Goal: Task Accomplishment & Management: Use online tool/utility

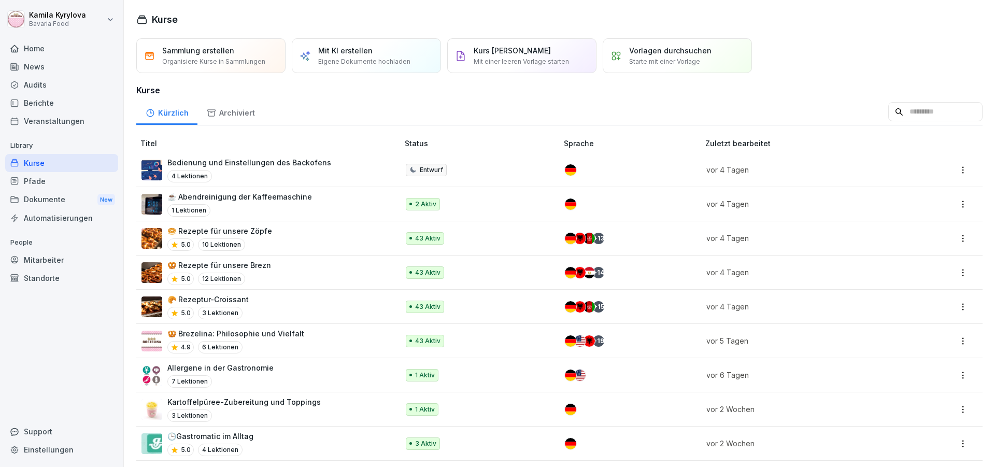
click at [269, 168] on div "Bedienung und Einstellungen des Backofens 4 Lektionen" at bounding box center [249, 169] width 164 height 25
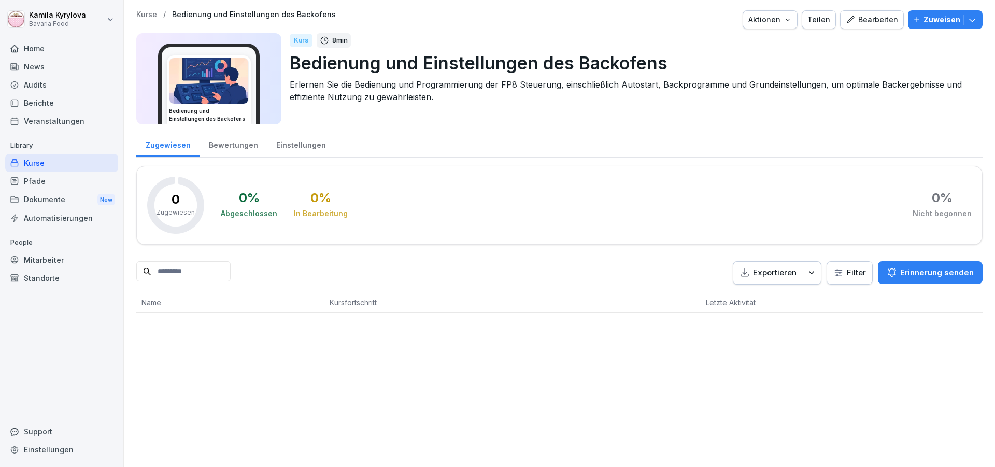
click at [874, 19] on div "Bearbeiten" at bounding box center [872, 19] width 52 height 11
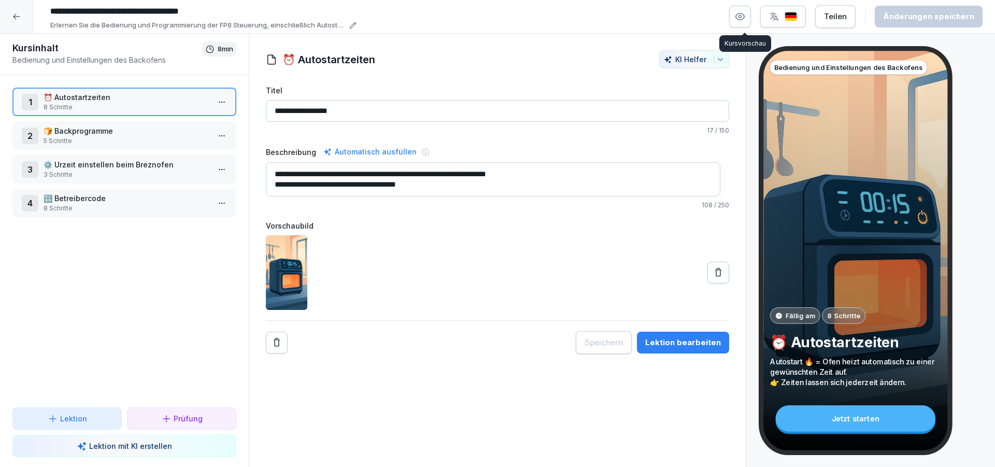
click at [742, 17] on icon "button" at bounding box center [740, 16] width 10 height 10
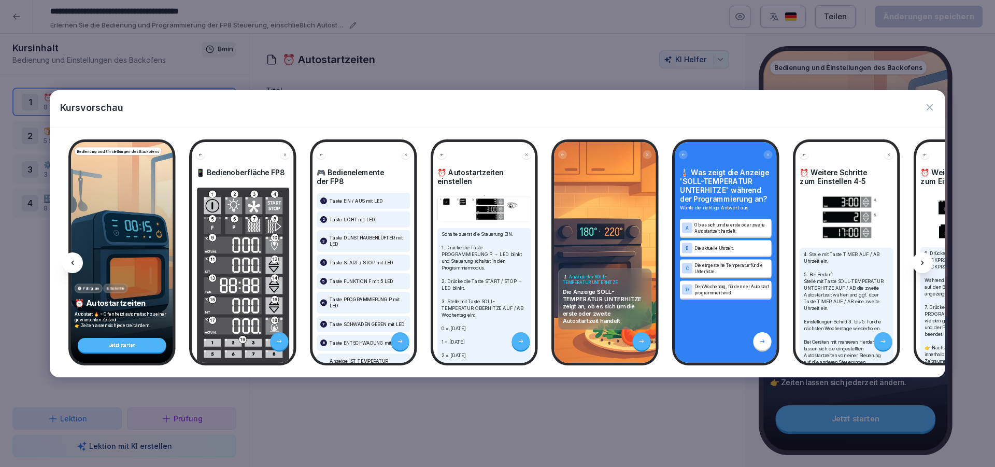
click at [925, 267] on div at bounding box center [922, 262] width 21 height 21
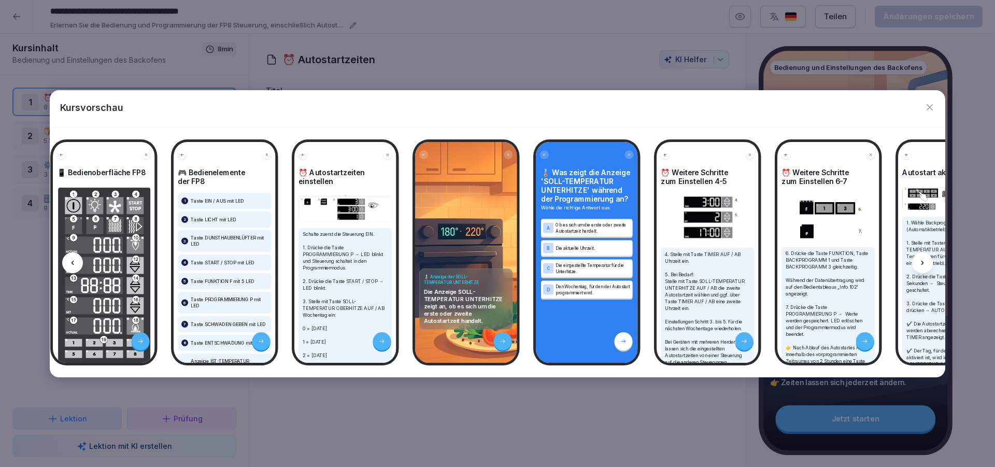
click at [925, 267] on div at bounding box center [922, 262] width 21 height 21
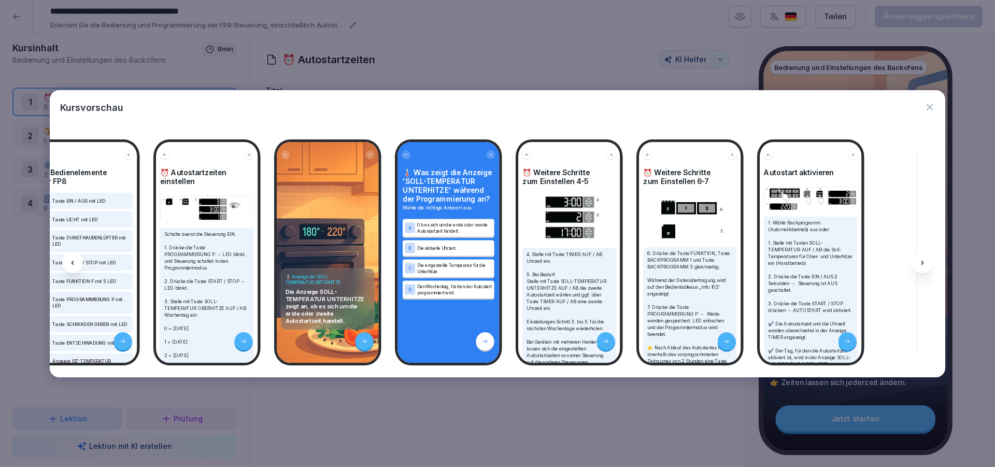
click at [925, 267] on div at bounding box center [922, 262] width 21 height 21
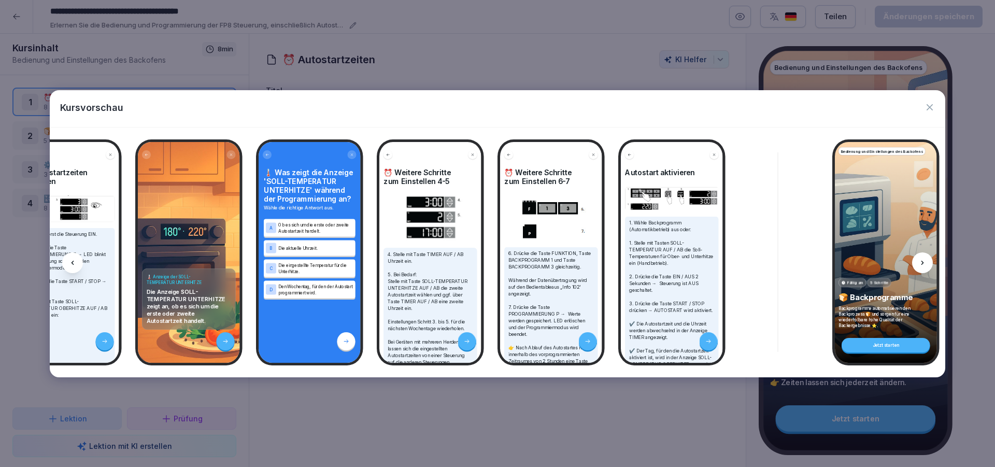
click at [925, 267] on div at bounding box center [922, 262] width 21 height 21
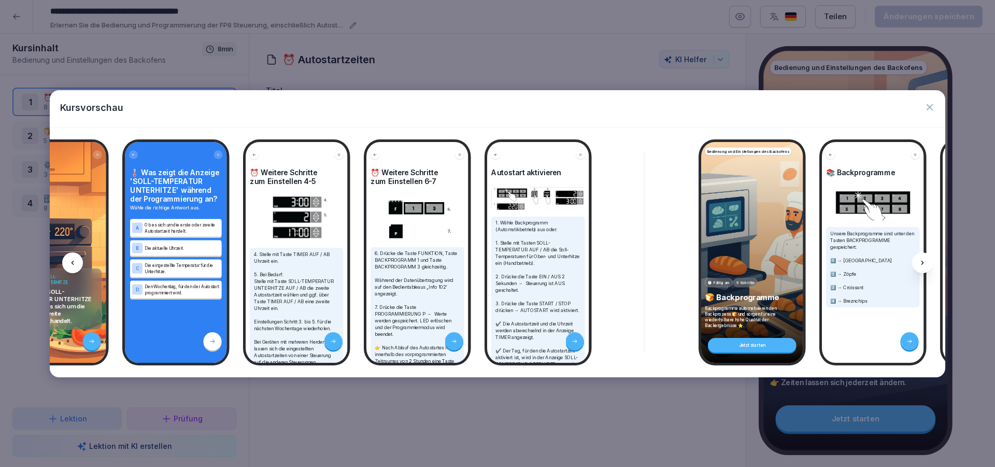
scroll to position [0, 555]
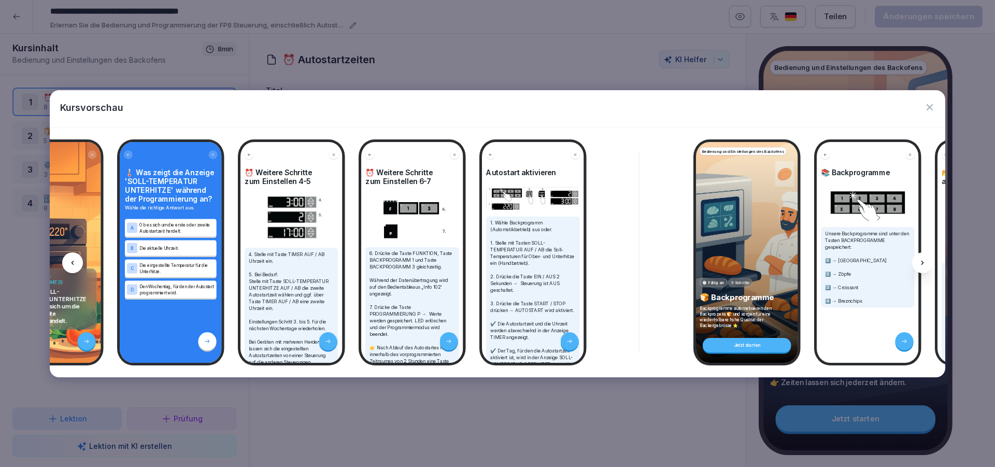
click at [921, 266] on icon at bounding box center [923, 263] width 8 height 8
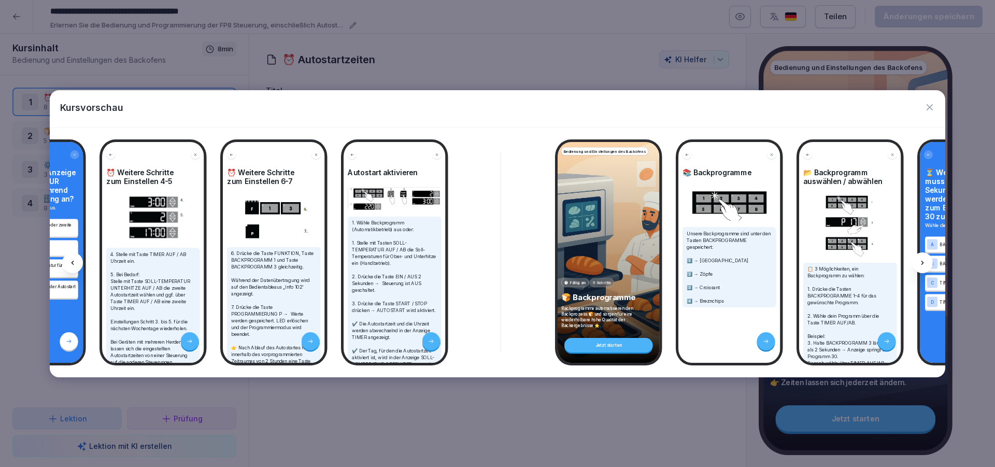
click at [921, 266] on icon at bounding box center [923, 263] width 8 height 8
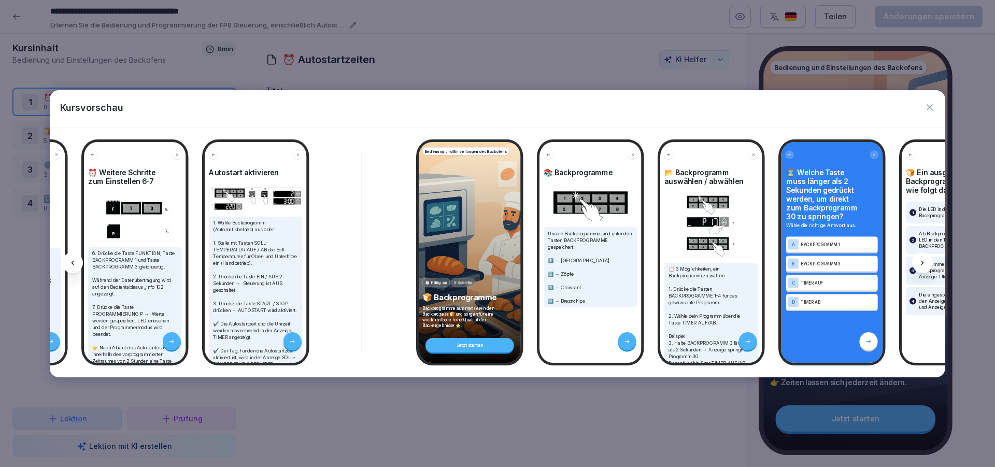
click at [921, 266] on icon at bounding box center [923, 263] width 8 height 8
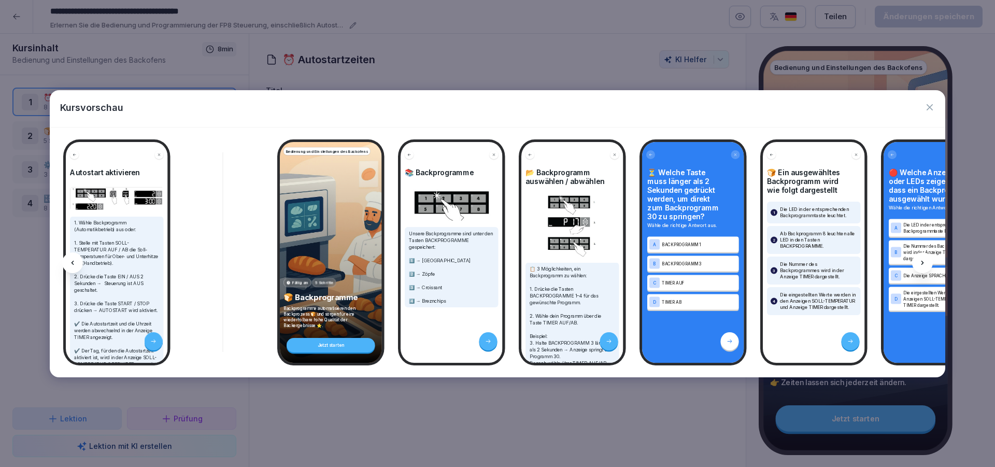
click at [921, 266] on icon at bounding box center [923, 263] width 8 height 8
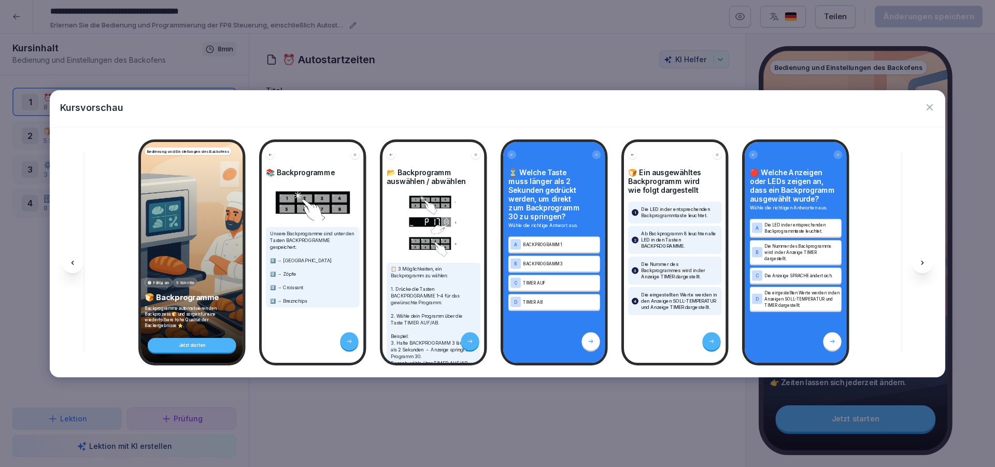
click at [921, 266] on icon at bounding box center [923, 263] width 8 height 8
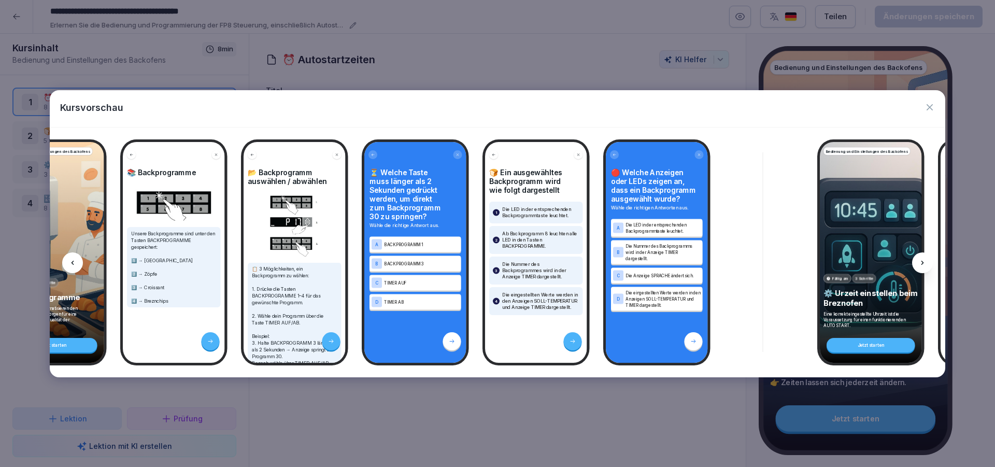
click at [921, 266] on icon at bounding box center [923, 263] width 8 height 8
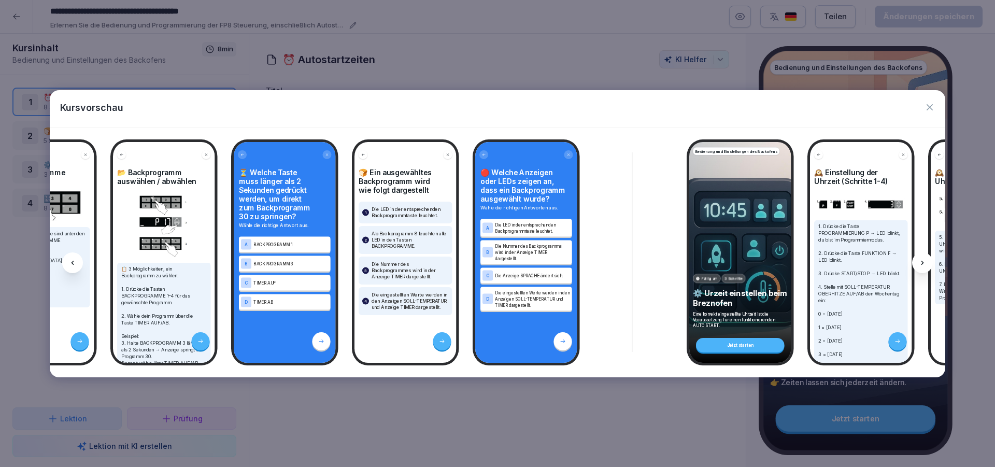
scroll to position [0, 1388]
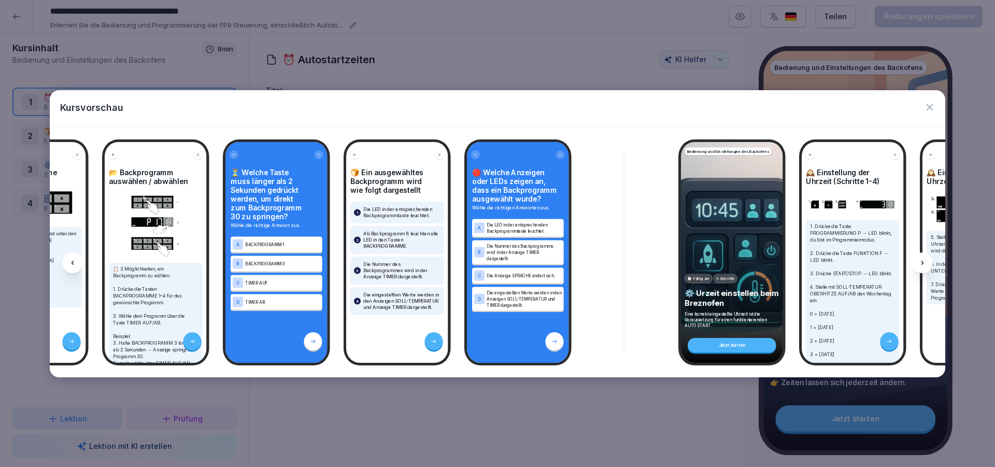
click at [921, 265] on icon at bounding box center [923, 263] width 8 height 8
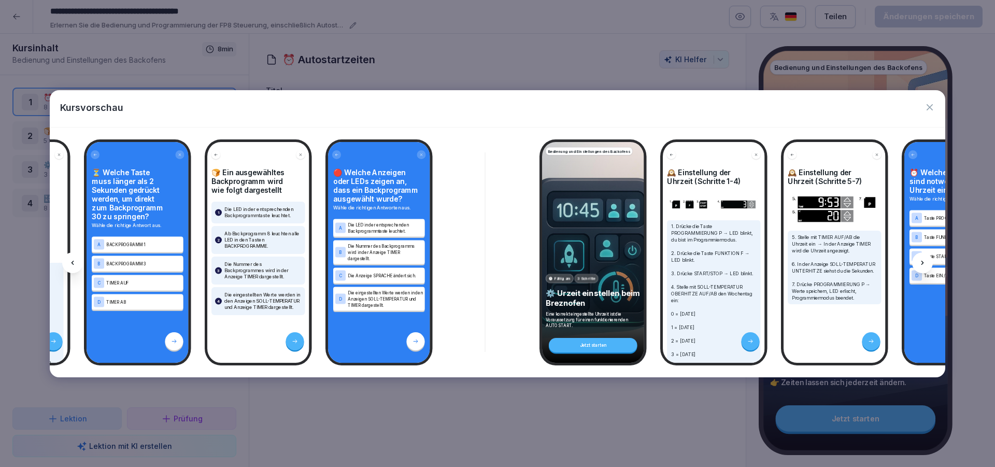
click at [921, 265] on icon at bounding box center [923, 263] width 8 height 8
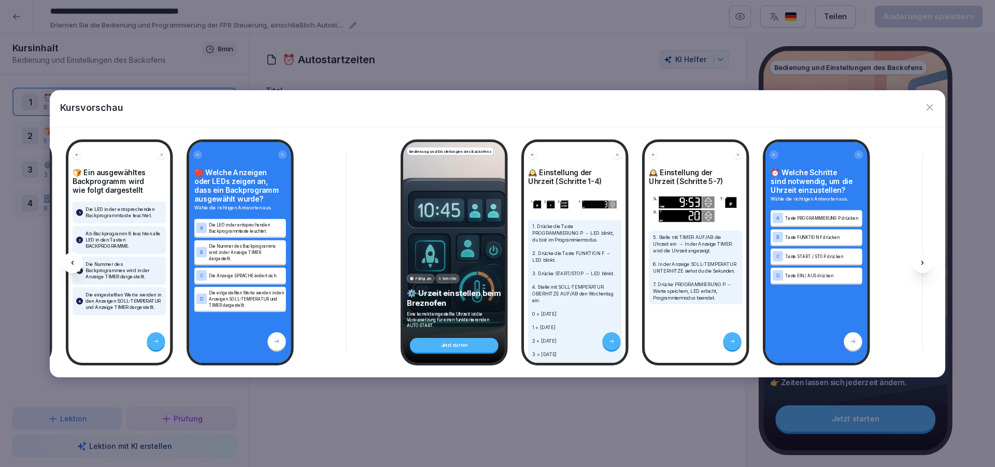
click at [922, 264] on icon at bounding box center [923, 263] width 8 height 8
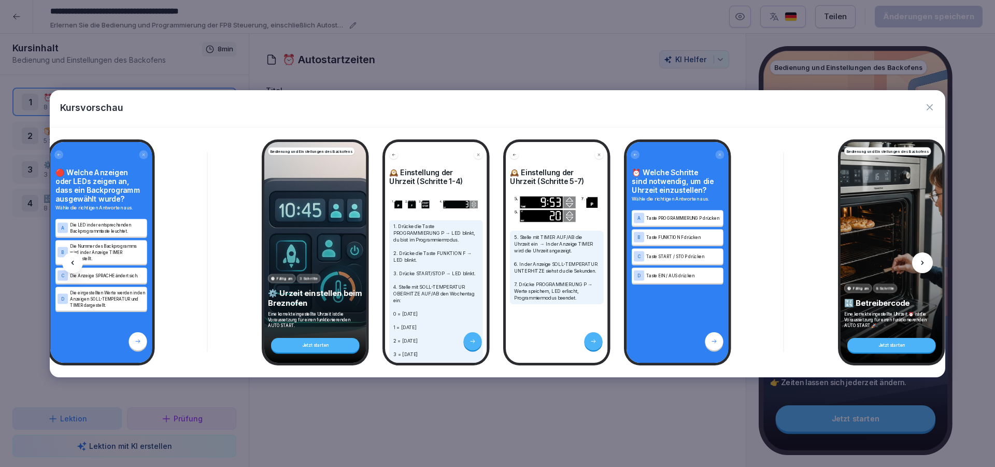
click at [922, 264] on icon at bounding box center [923, 263] width 3 height 4
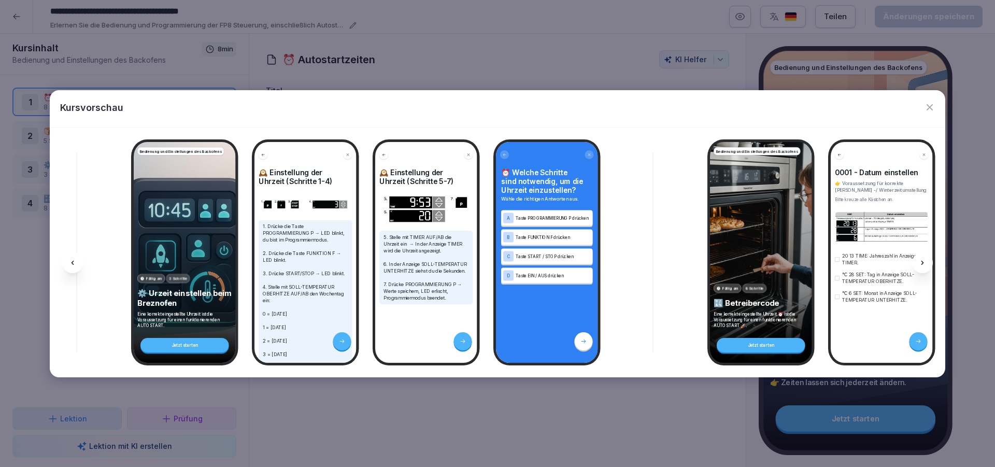
scroll to position [0, 1944]
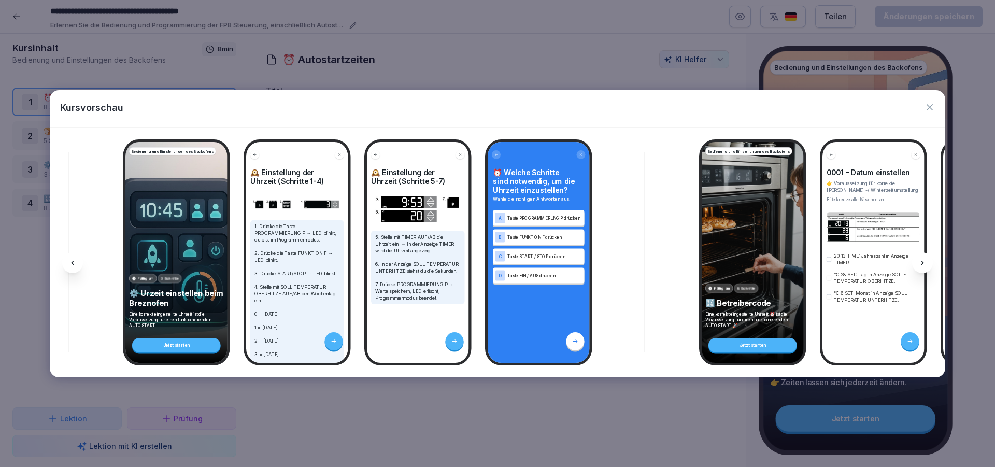
click at [924, 260] on icon at bounding box center [923, 263] width 8 height 8
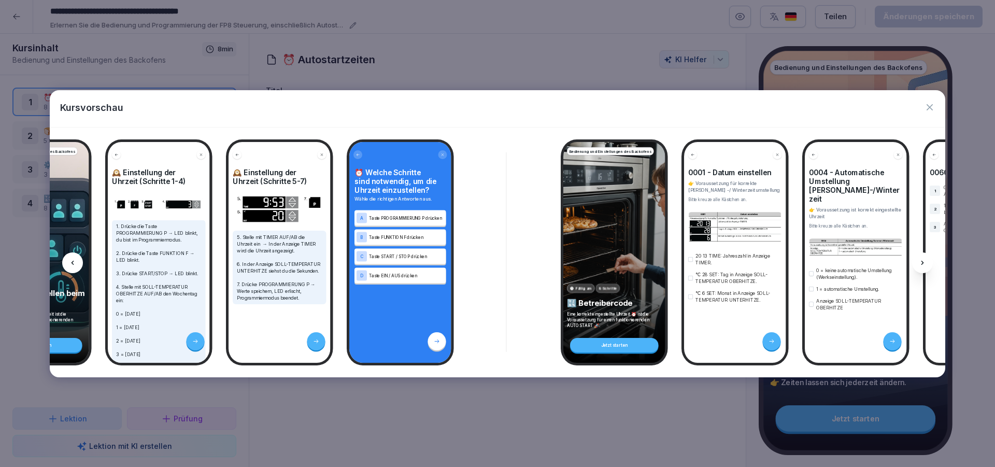
click at [924, 260] on icon at bounding box center [923, 263] width 8 height 8
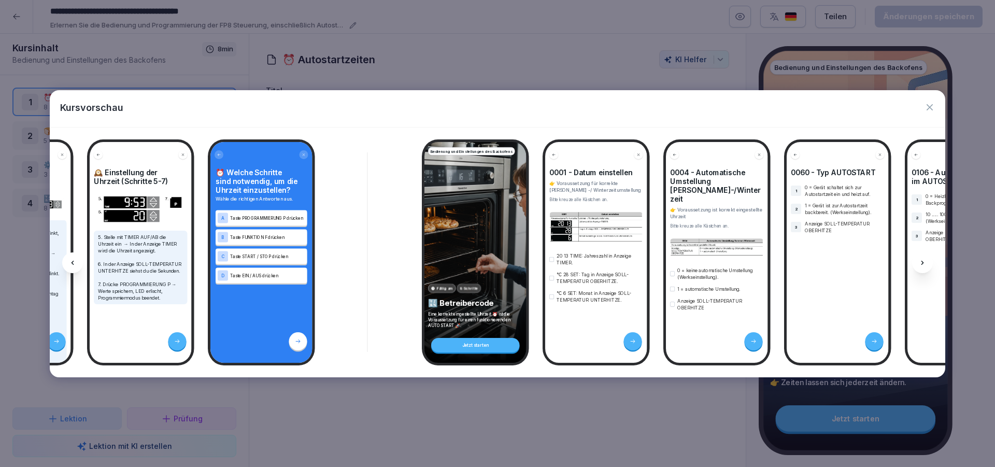
click at [924, 260] on icon at bounding box center [923, 263] width 8 height 8
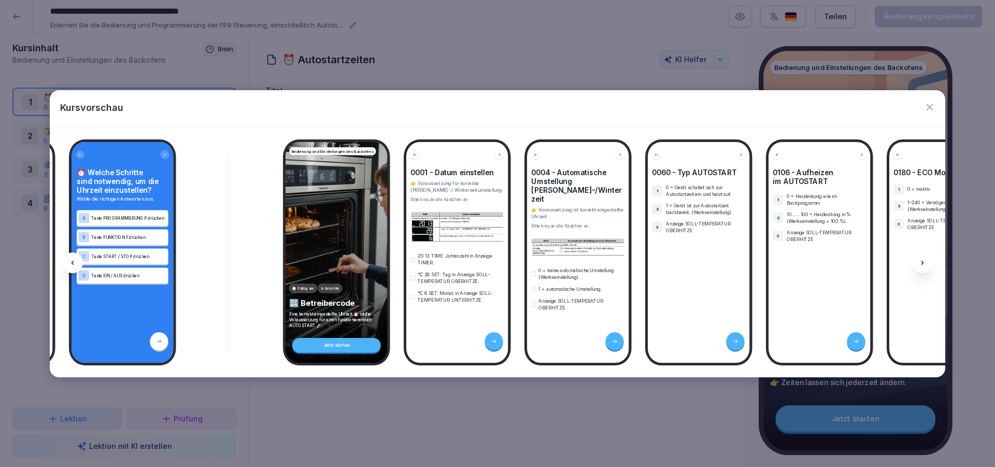
click at [924, 260] on icon at bounding box center [923, 263] width 8 height 8
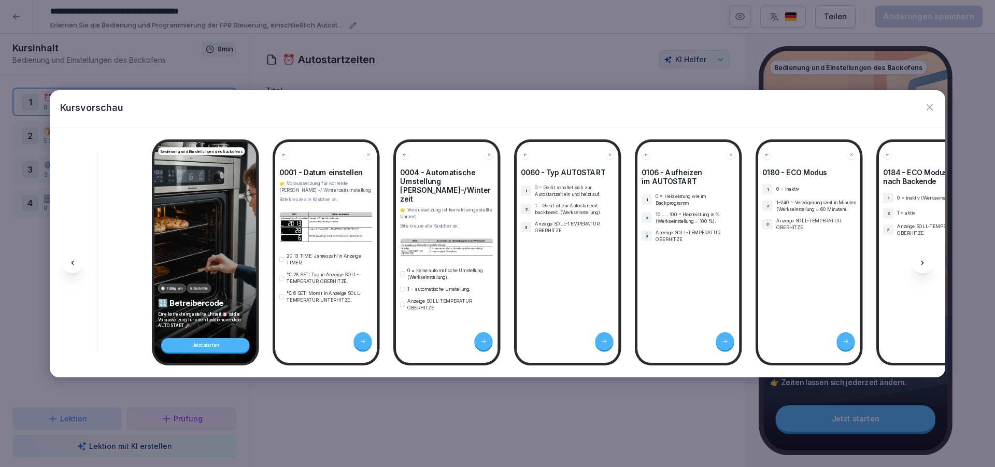
scroll to position [0, 2499]
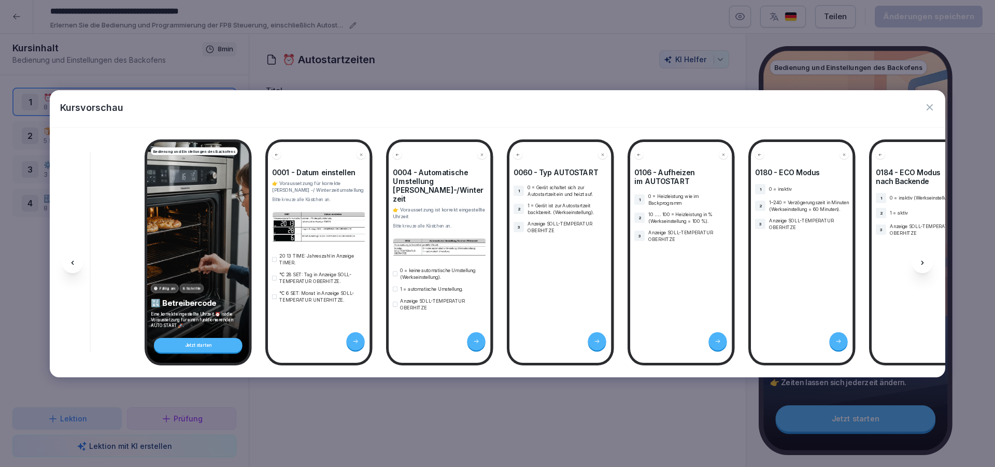
click at [918, 265] on div at bounding box center [922, 262] width 21 height 21
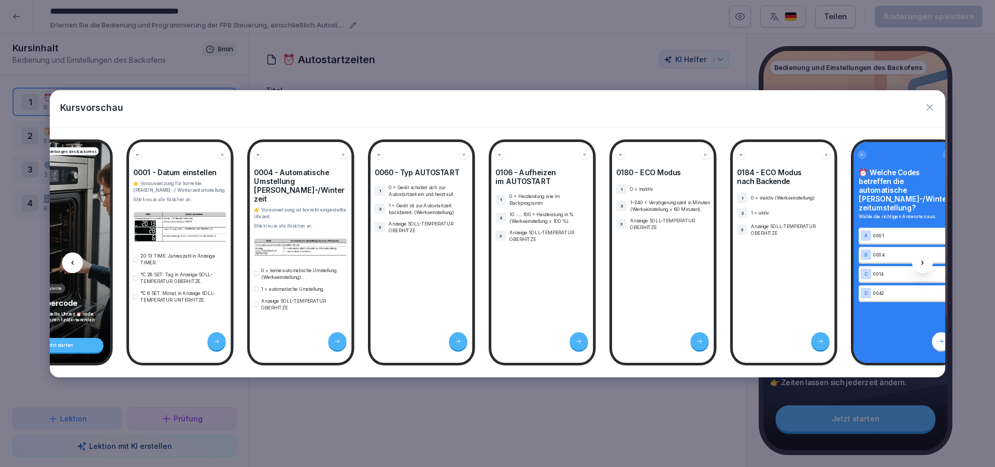
click at [918, 265] on div at bounding box center [922, 262] width 21 height 21
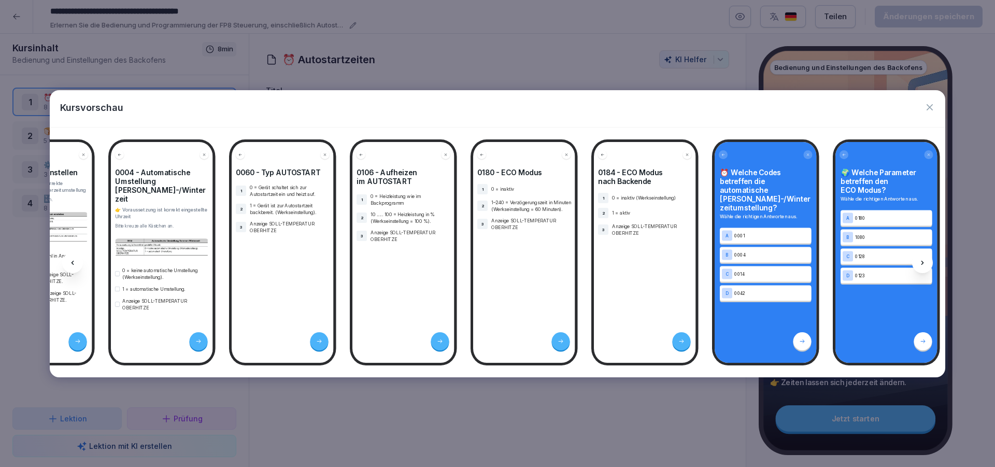
click at [918, 265] on div at bounding box center [922, 262] width 21 height 21
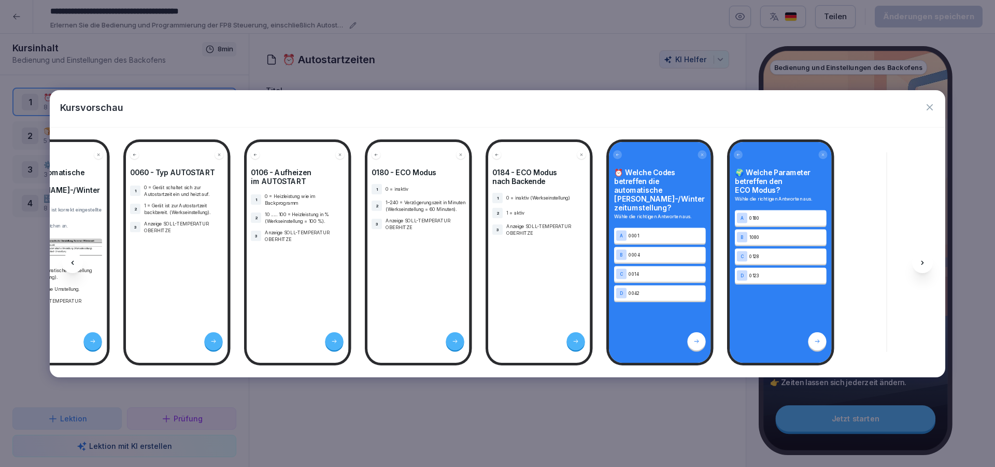
click at [918, 265] on div at bounding box center [922, 262] width 21 height 21
click at [928, 111] on icon "button" at bounding box center [930, 107] width 10 height 10
